Goal: Information Seeking & Learning: Learn about a topic

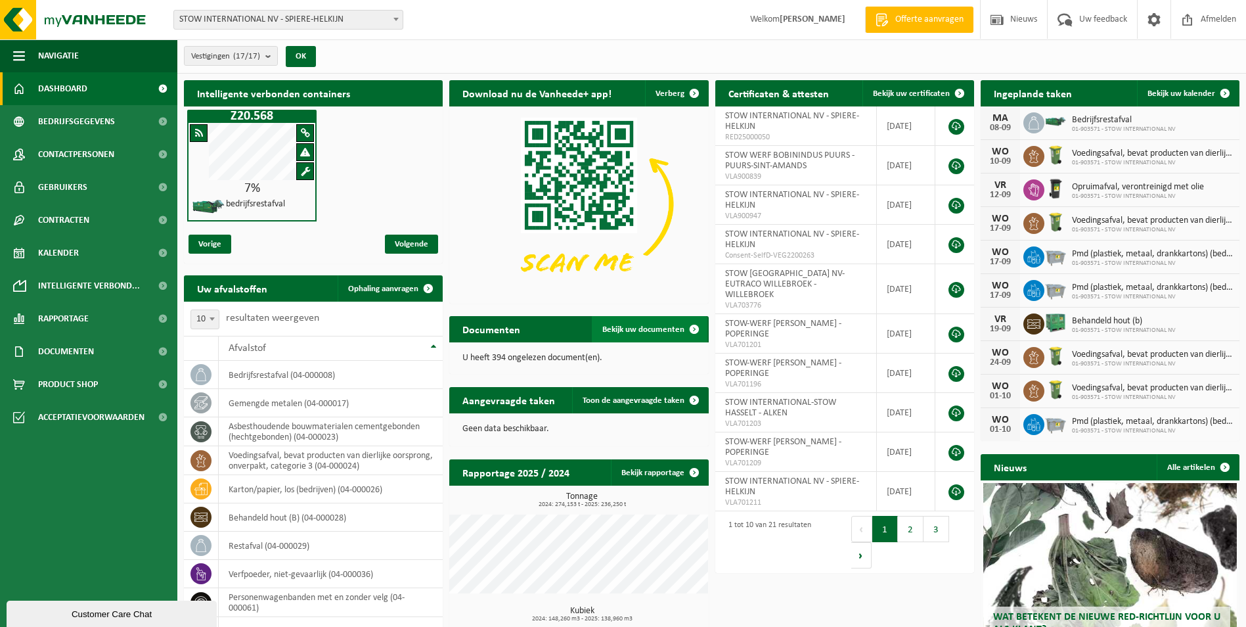
click at [654, 330] on span "Bekijk uw documenten" at bounding box center [643, 329] width 82 height 9
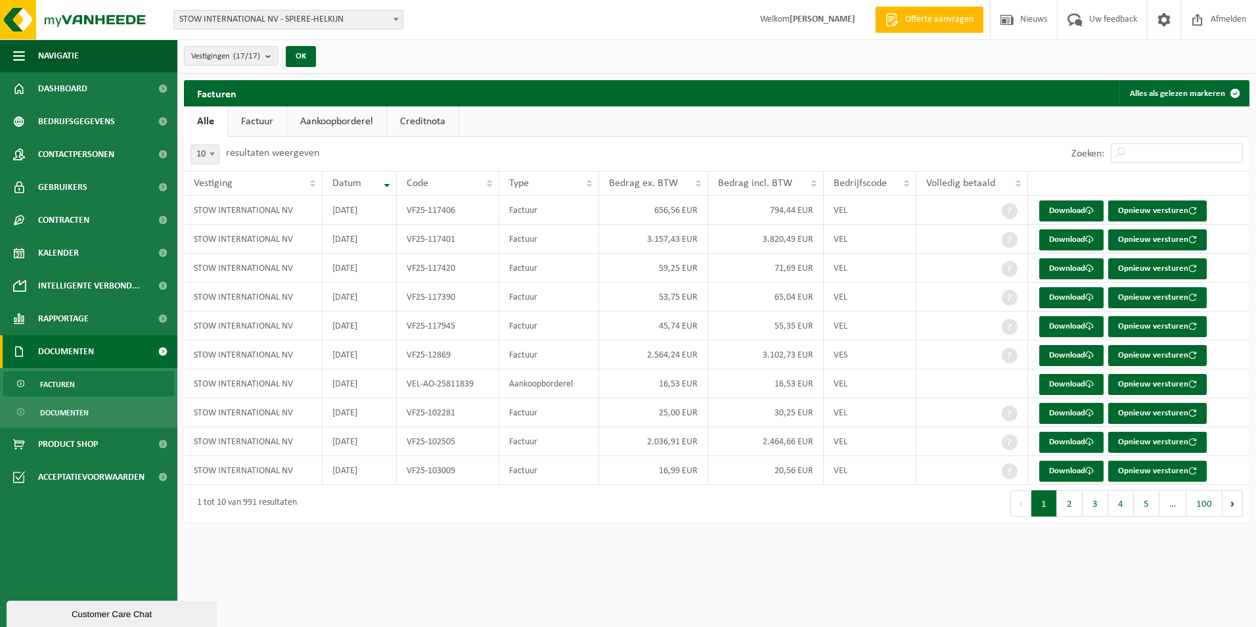
click at [104, 357] on link "Documenten" at bounding box center [88, 351] width 177 height 33
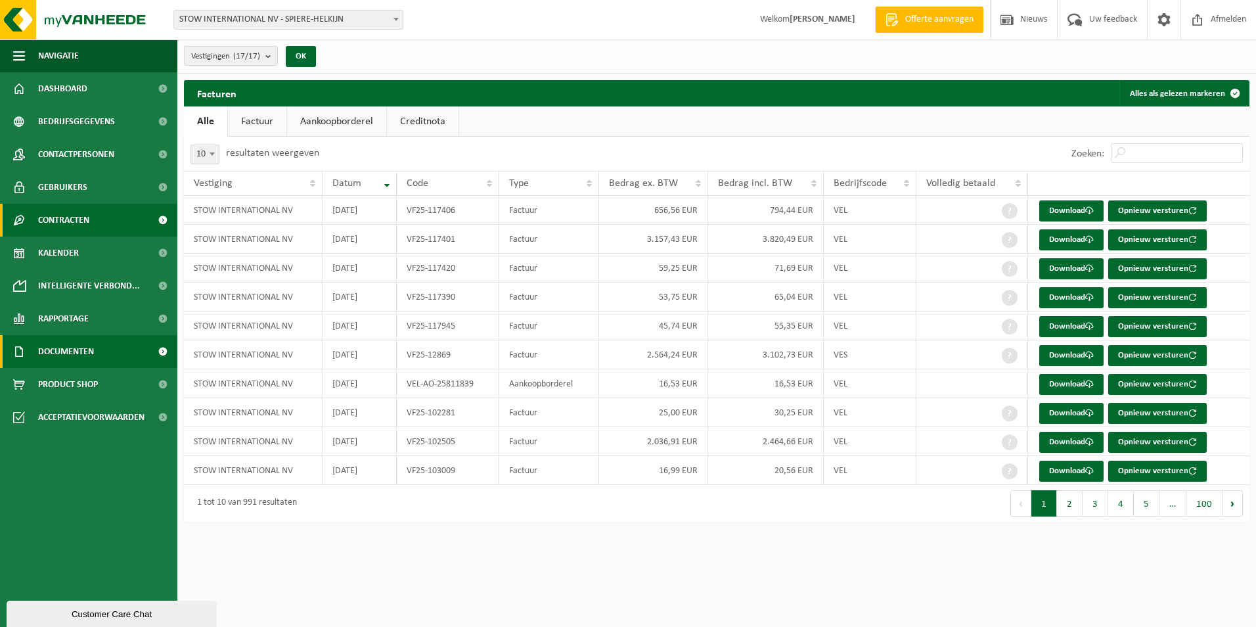
click at [102, 221] on link "Contracten" at bounding box center [88, 220] width 177 height 33
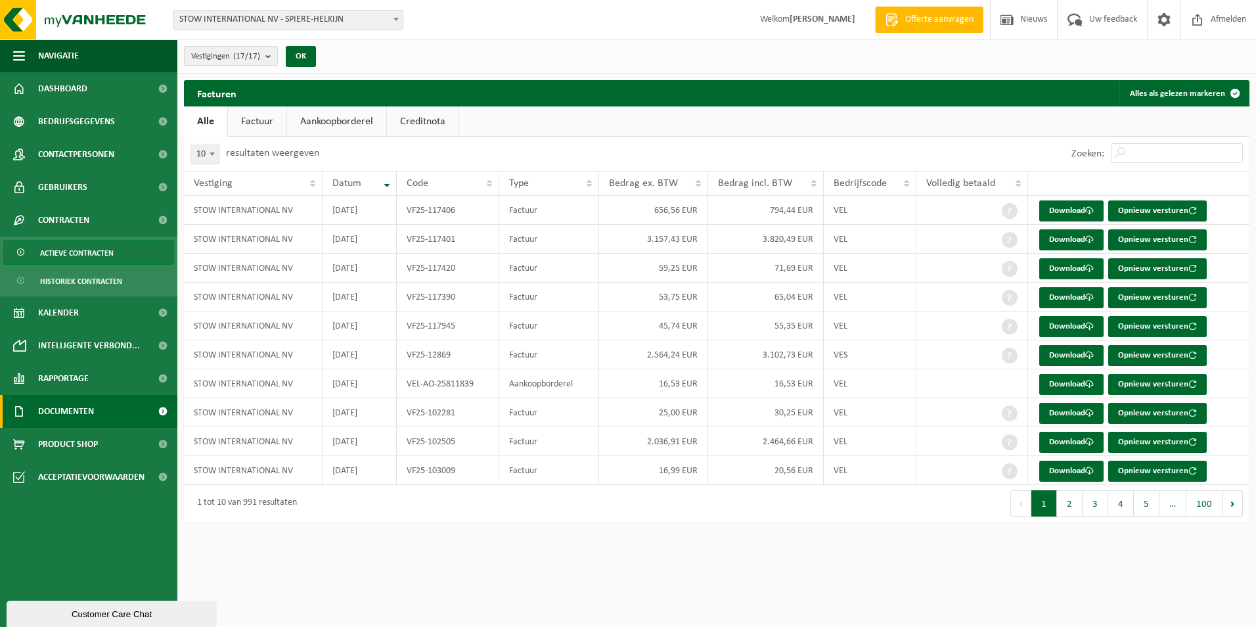
click at [91, 260] on span "Actieve contracten" at bounding box center [77, 252] width 74 height 25
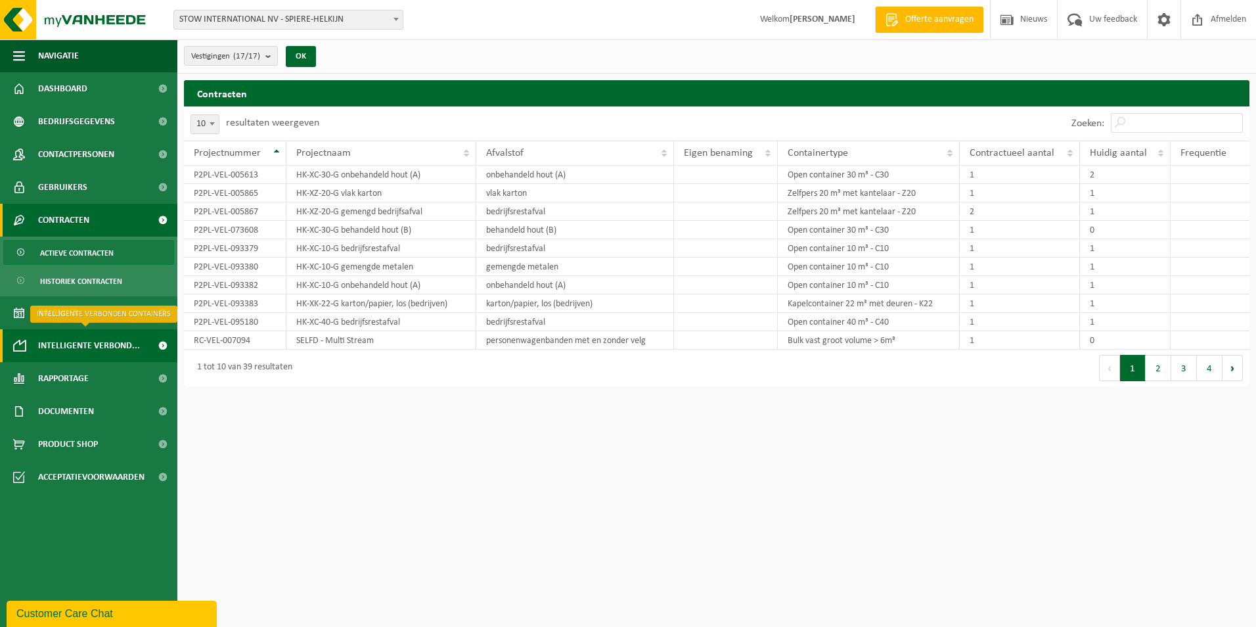
click at [84, 347] on span "Intelligente verbond..." at bounding box center [89, 345] width 102 height 33
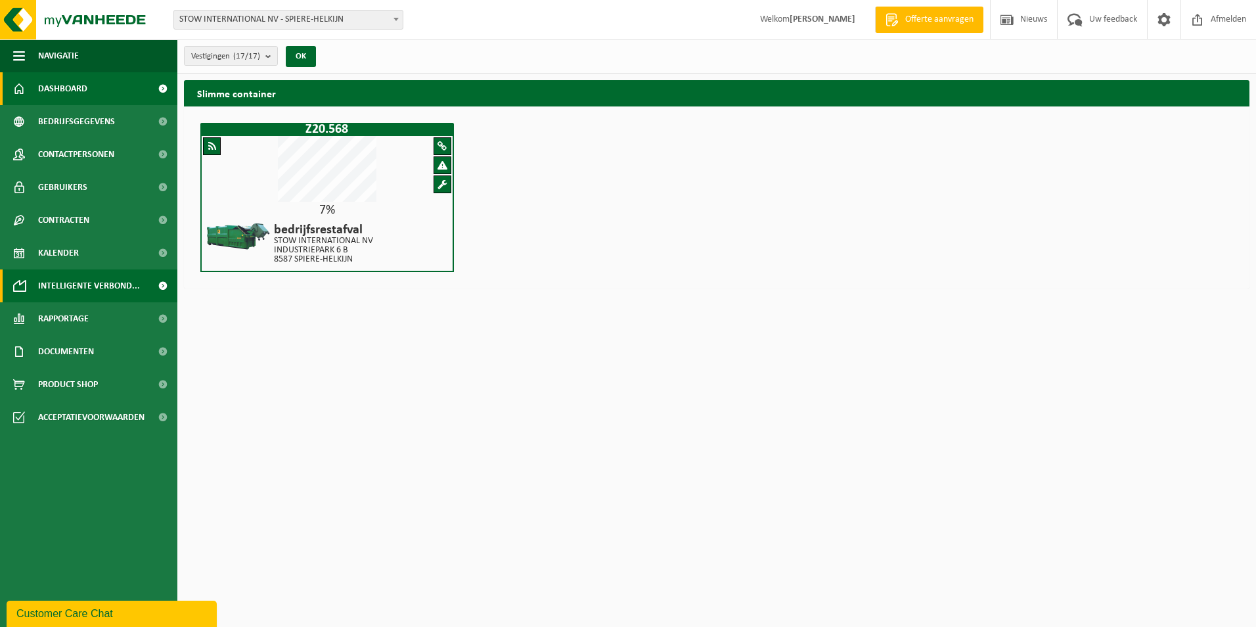
click at [58, 85] on span "Dashboard" at bounding box center [62, 88] width 49 height 33
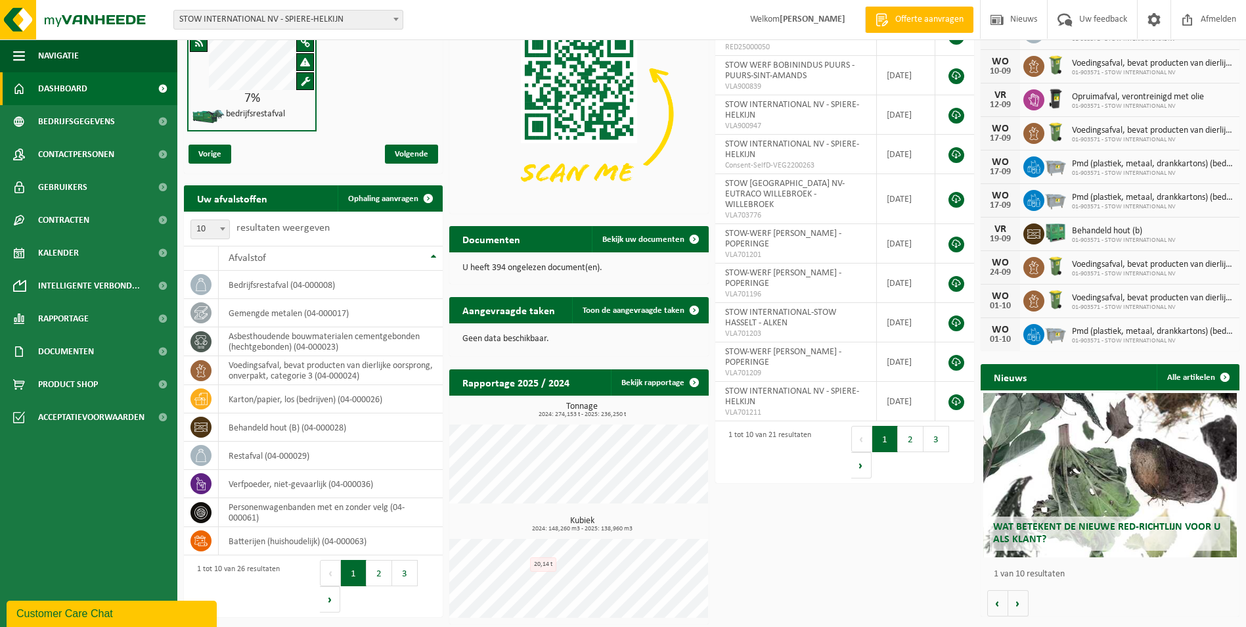
scroll to position [93, 0]
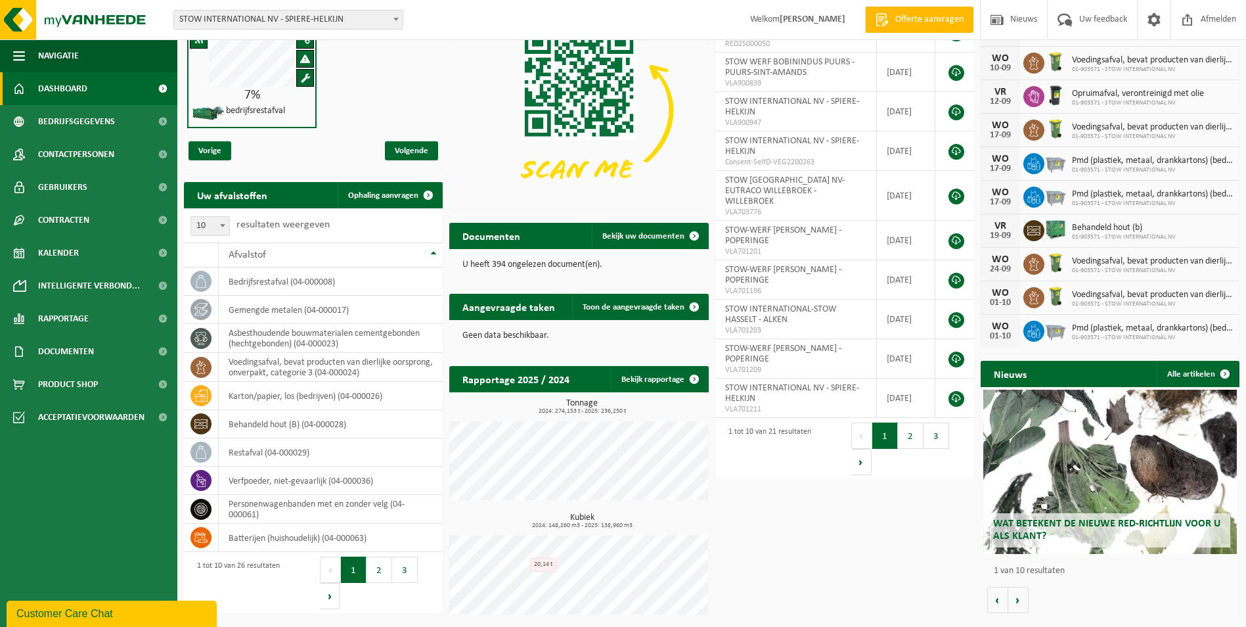
click at [1051, 524] on span "Wat betekent de nieuwe RED-richtlijn voor u als klant?" at bounding box center [1106, 529] width 227 height 23
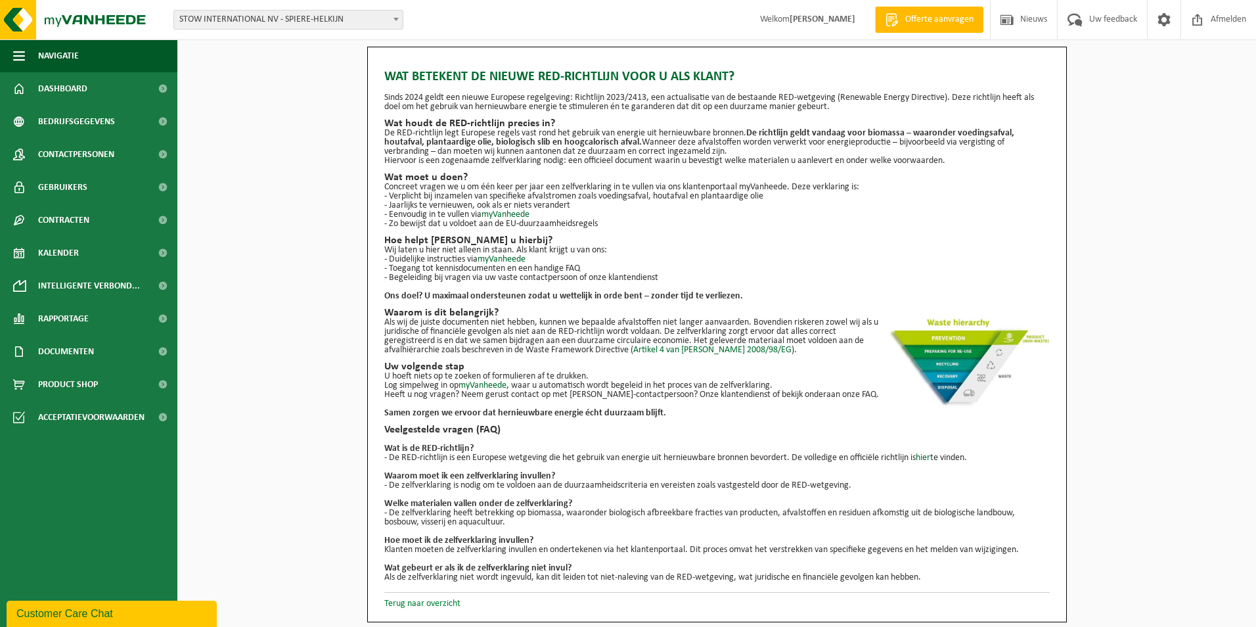
click at [402, 604] on link "Terug naar overzicht" at bounding box center [422, 603] width 76 height 10
